Goal: Information Seeking & Learning: Learn about a topic

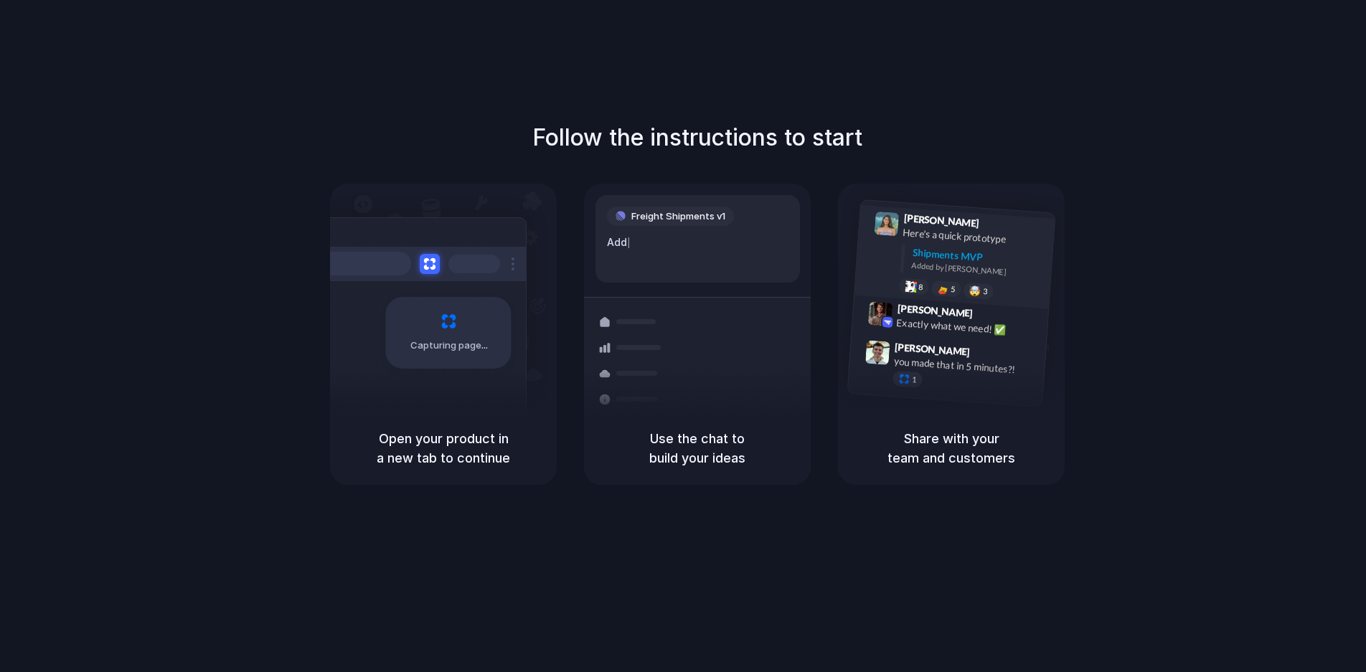
click at [1046, 250] on div "[PERSON_NAME] 9:41 AM Here's a quick prototype Shipments MVP Added by [PERSON_N…" at bounding box center [954, 257] width 200 height 104
click at [744, 261] on div "Freight Shipments v1 Add our new shipm |" at bounding box center [697, 239] width 204 height 88
click at [471, 277] on div at bounding box center [418, 264] width 215 height 34
